Goal: Information Seeking & Learning: Learn about a topic

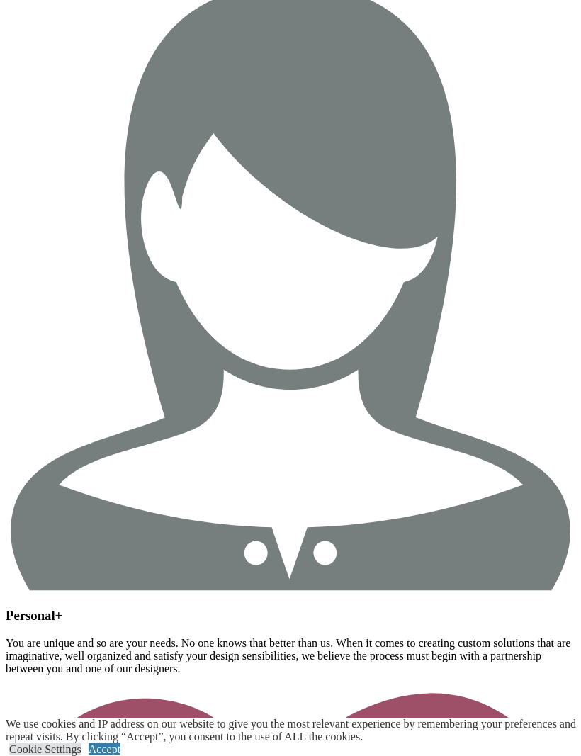
scroll to position [2102, 0]
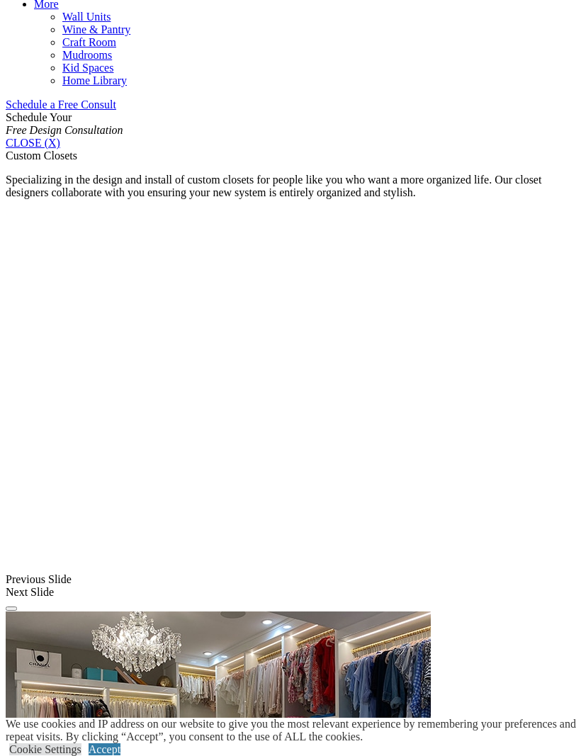
click at [66, 743] on link "Cookie Settings" at bounding box center [45, 749] width 72 height 12
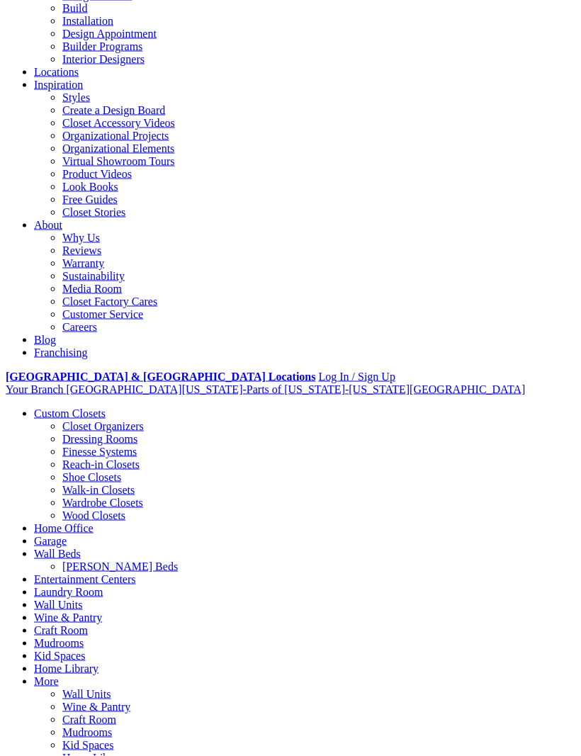
scroll to position [178, 0]
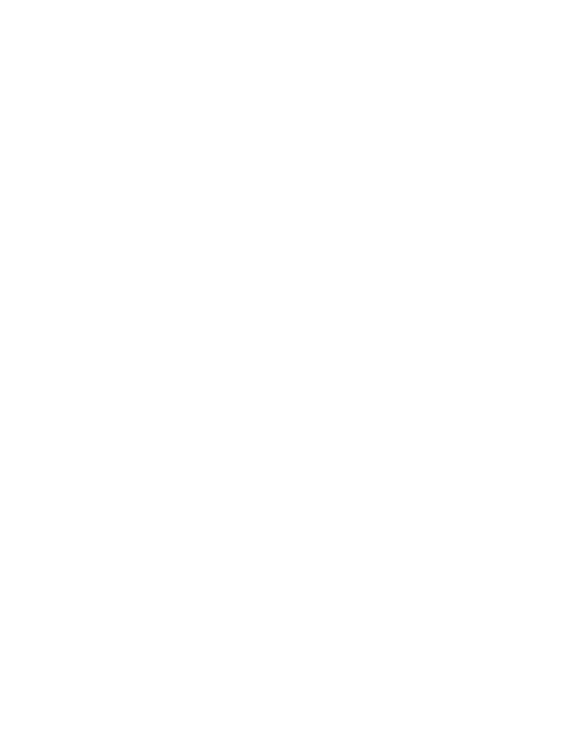
scroll to position [1929, 0]
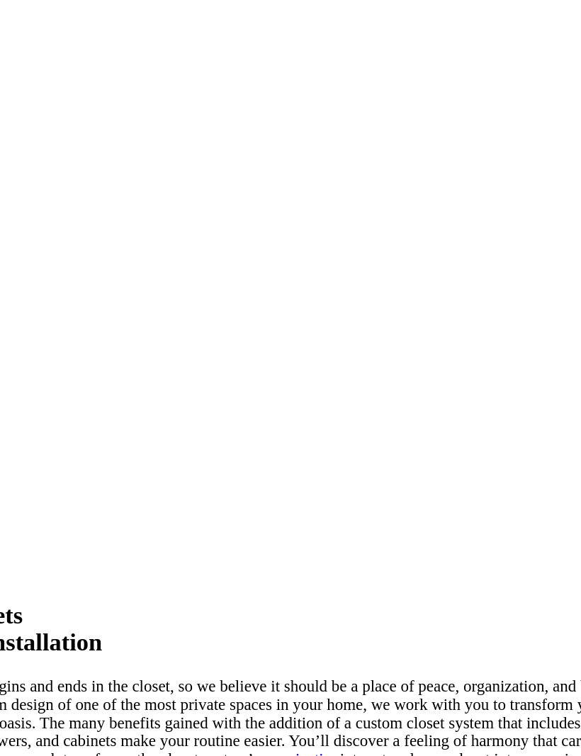
scroll to position [2731, 0]
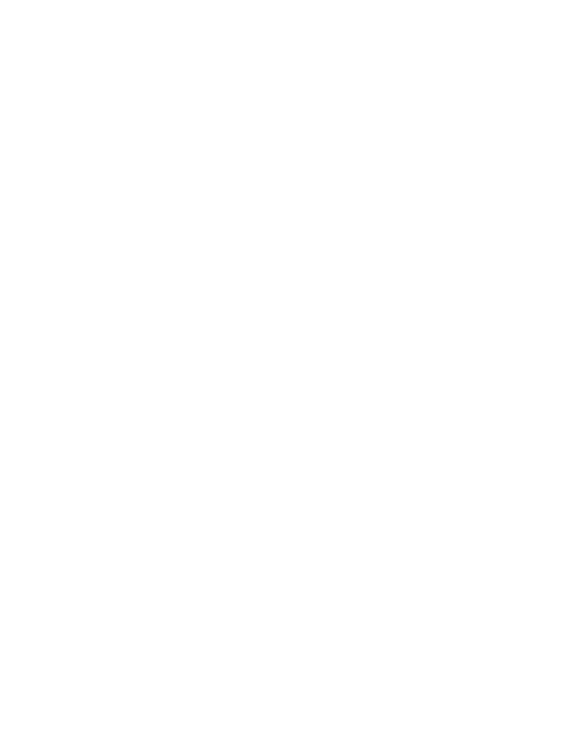
scroll to position [2045, 0]
